Goal: Transaction & Acquisition: Book appointment/travel/reservation

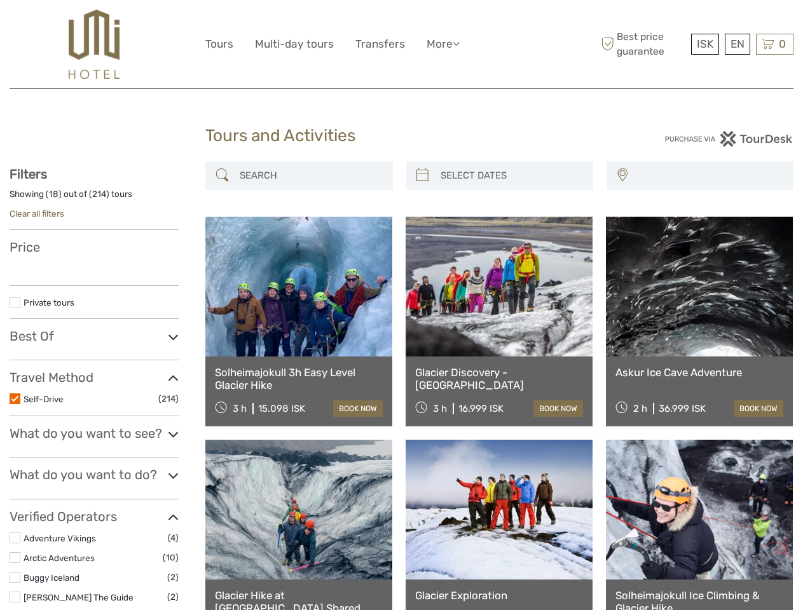
select select
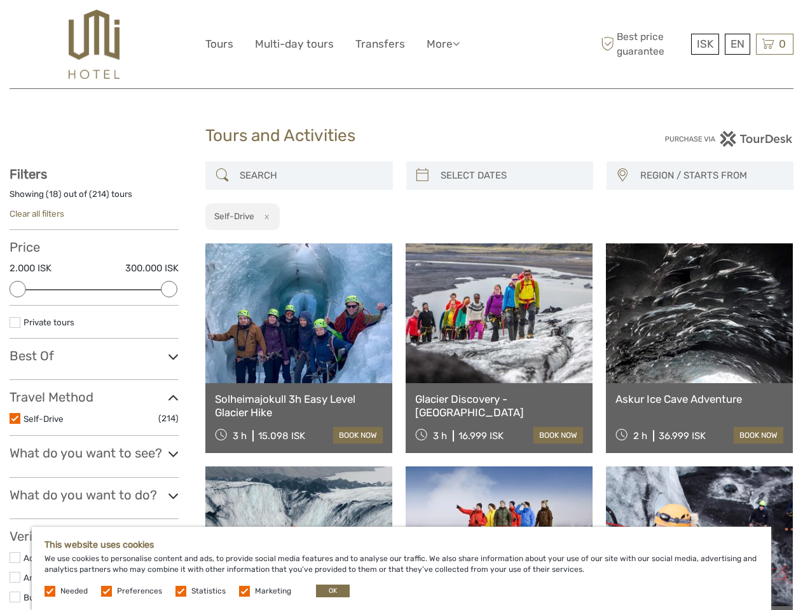
click at [343, 44] on ul "Tours Multi-day tours Transfers More Food & drink Travel Articles Back to Hotel…" at bounding box center [341, 44] width 273 height 18
click at [443, 44] on link "More" at bounding box center [442, 44] width 33 height 18
click at [458, 43] on icon at bounding box center [455, 43] width 7 height 11
click at [704, 44] on span "ISK" at bounding box center [705, 43] width 17 height 13
click at [737, 44] on div "EN English Español Deutsch" at bounding box center [736, 44] width 25 height 21
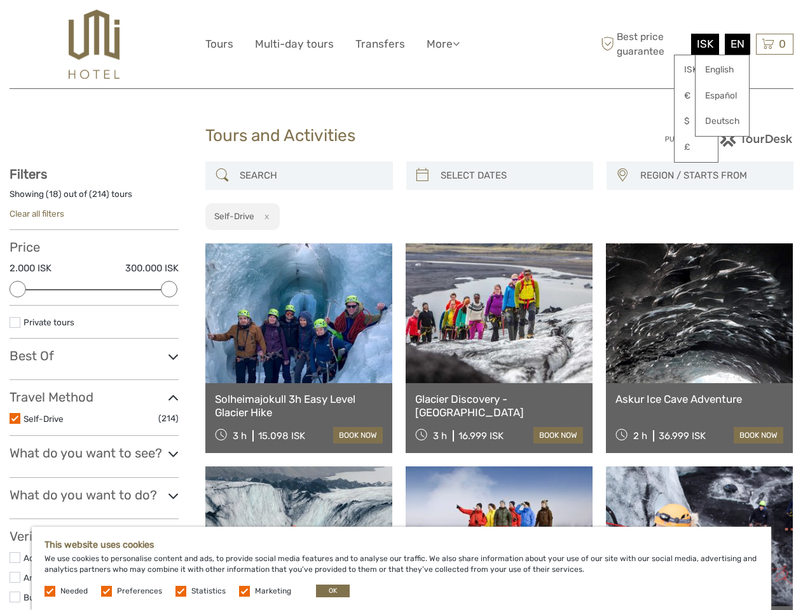
click at [774, 44] on div "0 Items Total 0 ISK Checkout The shopping cart is empty." at bounding box center [774, 44] width 37 height 21
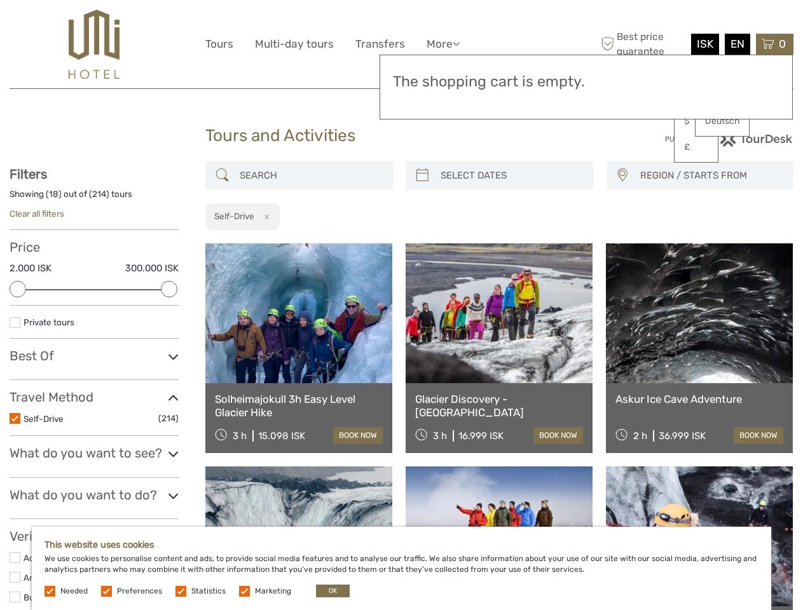
click at [18, 289] on div at bounding box center [18, 289] width 17 height 17
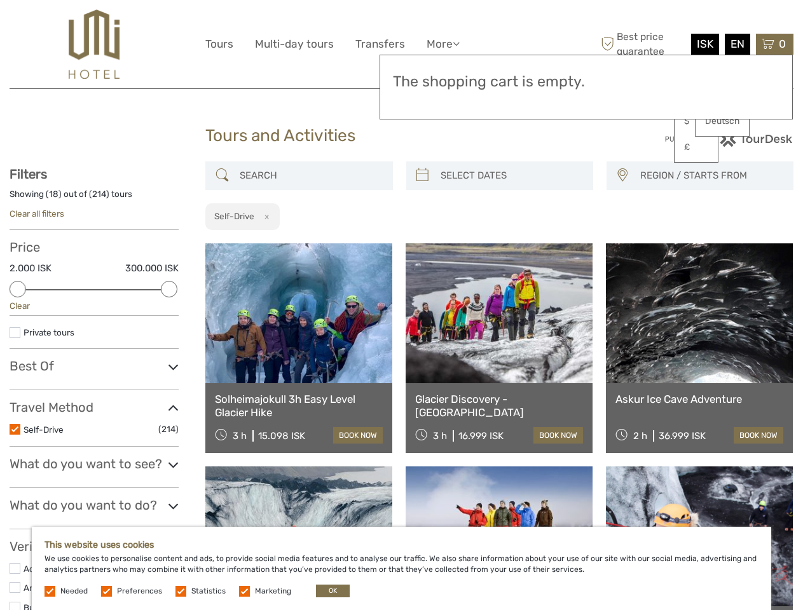
scroll to position [60, 0]
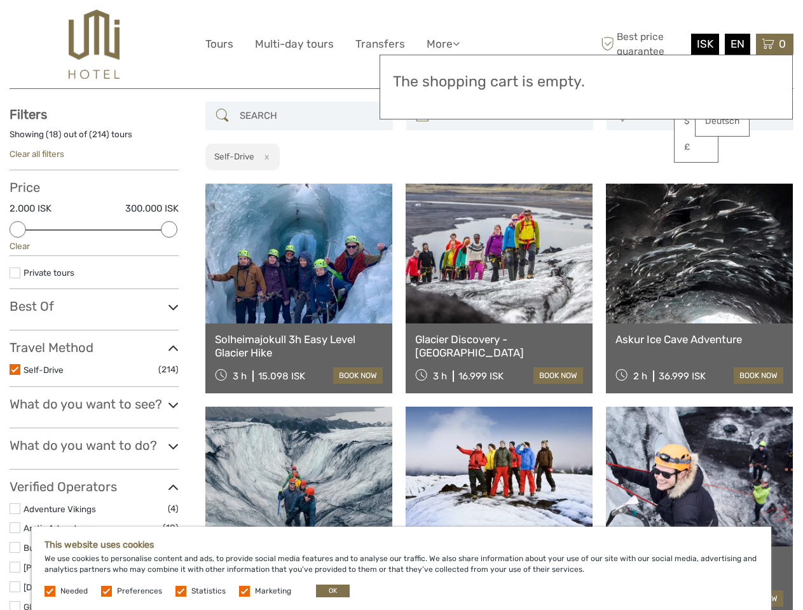
click at [169, 289] on div "Filters Showing ( 18 ) out of ( 214 ) tours Clear all filters Price 2.000 ISK 3…" at bounding box center [94, 498] width 169 height 782
click at [422, 184] on link at bounding box center [498, 254] width 187 height 140
click at [510, 184] on link at bounding box center [498, 254] width 187 height 140
